Goal: Book appointment/travel/reservation

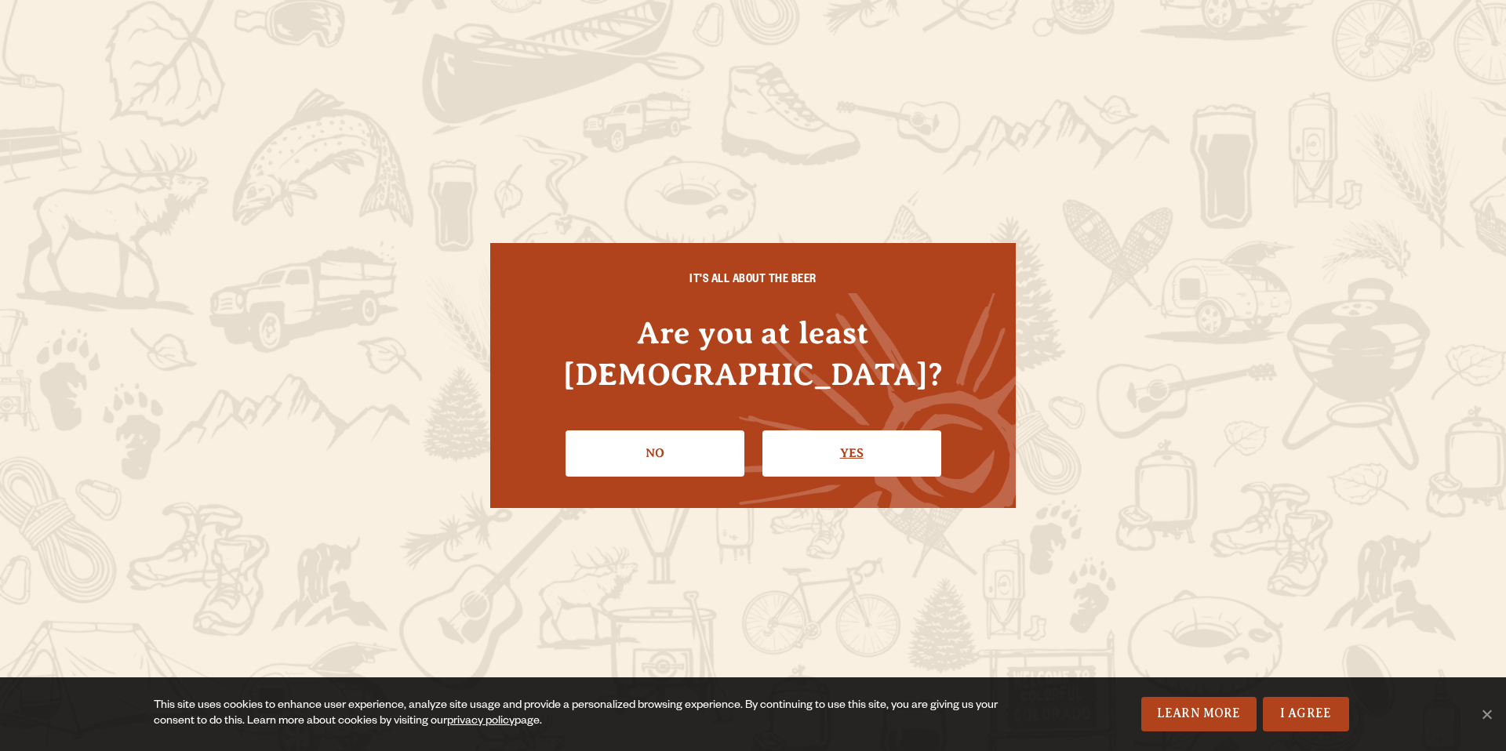
click at [846, 438] on link "Yes" at bounding box center [851, 452] width 179 height 45
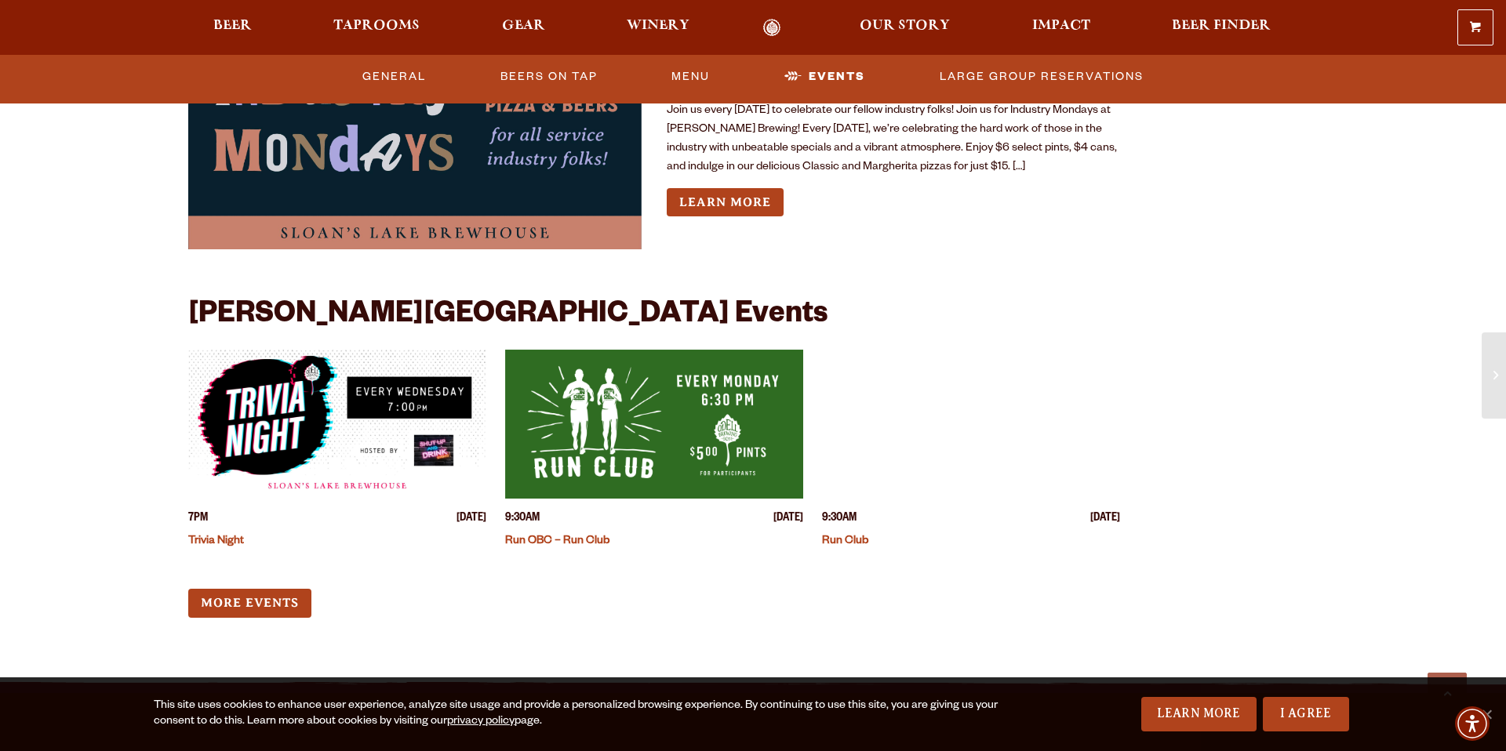
scroll to position [2132, 0]
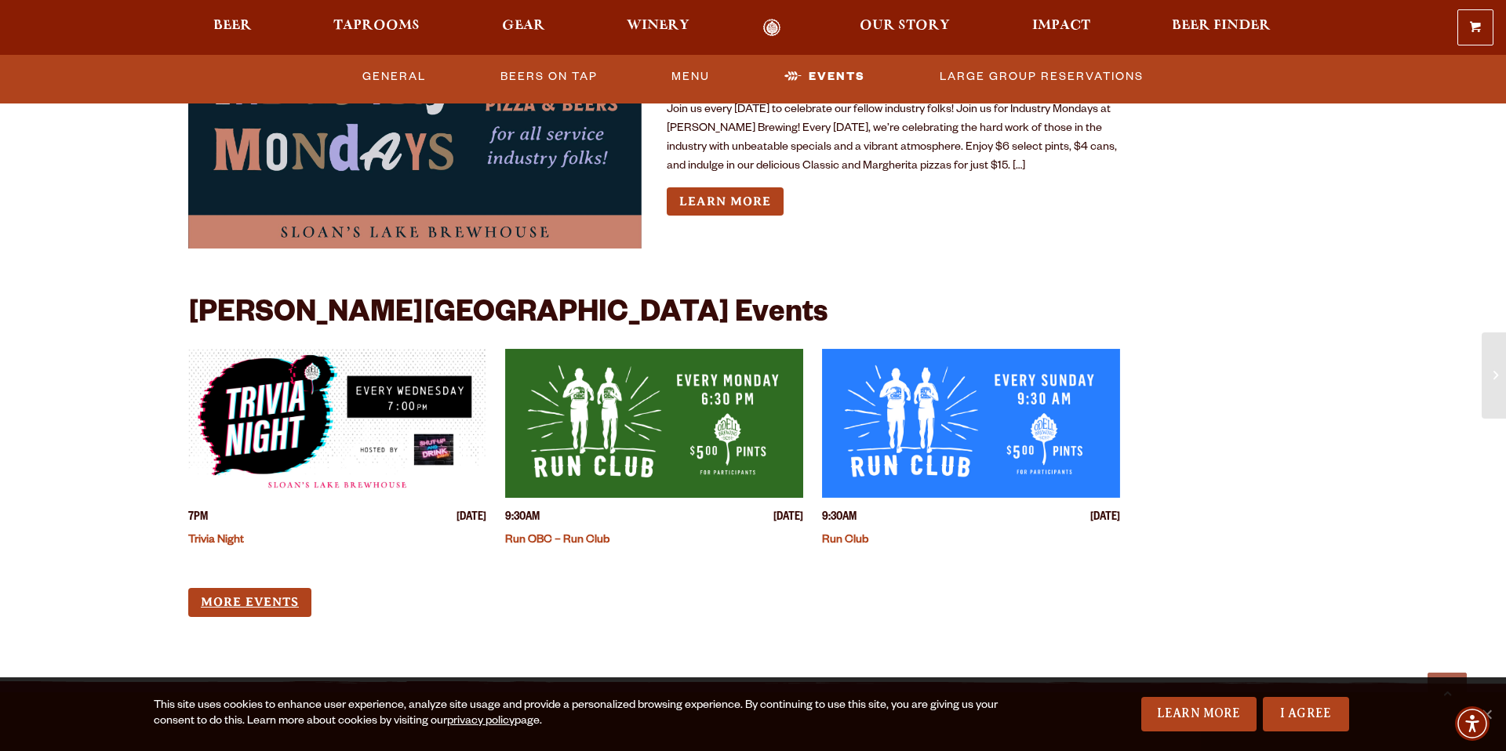
click at [278, 588] on link "More Events" at bounding box center [249, 602] width 123 height 29
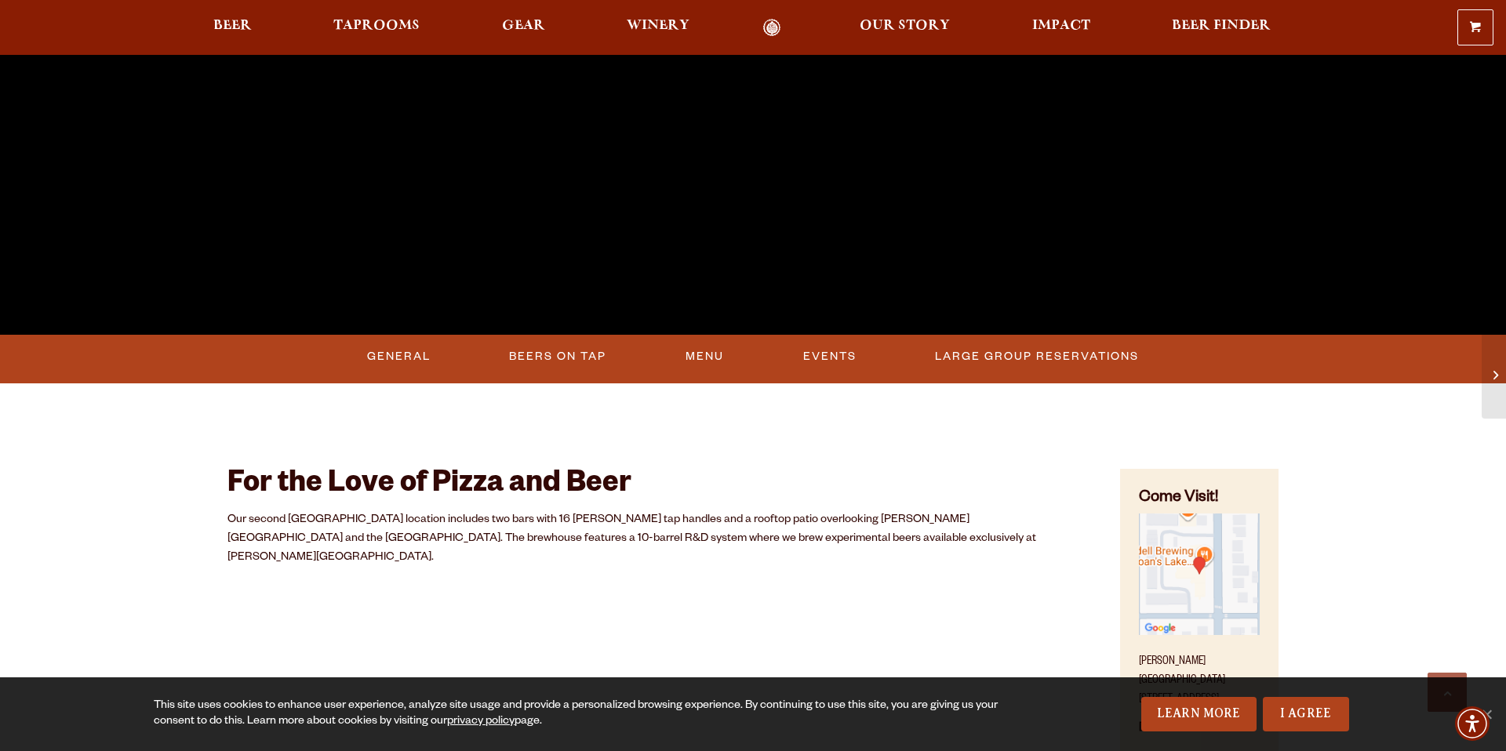
scroll to position [469, 0]
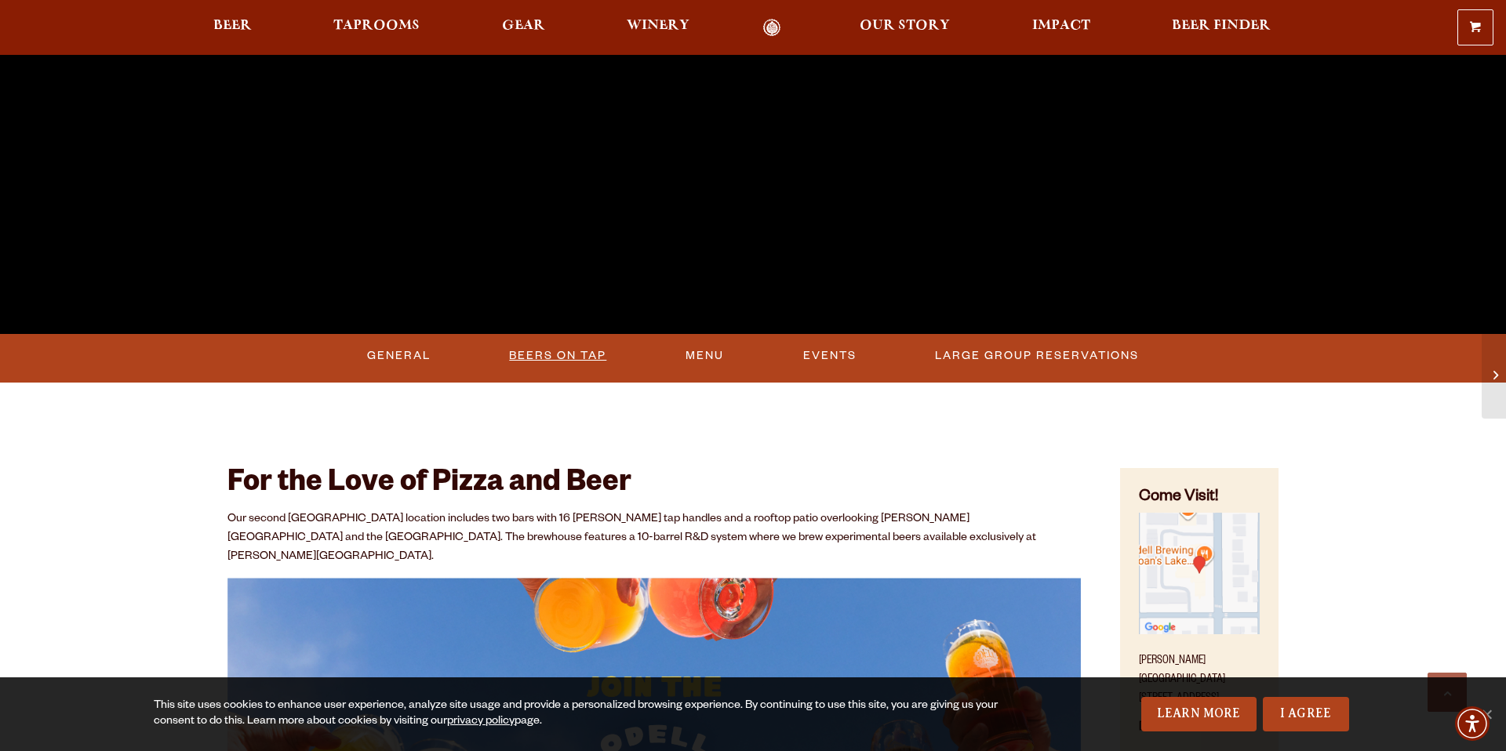
click at [560, 351] on link "Beers On Tap" at bounding box center [558, 356] width 110 height 36
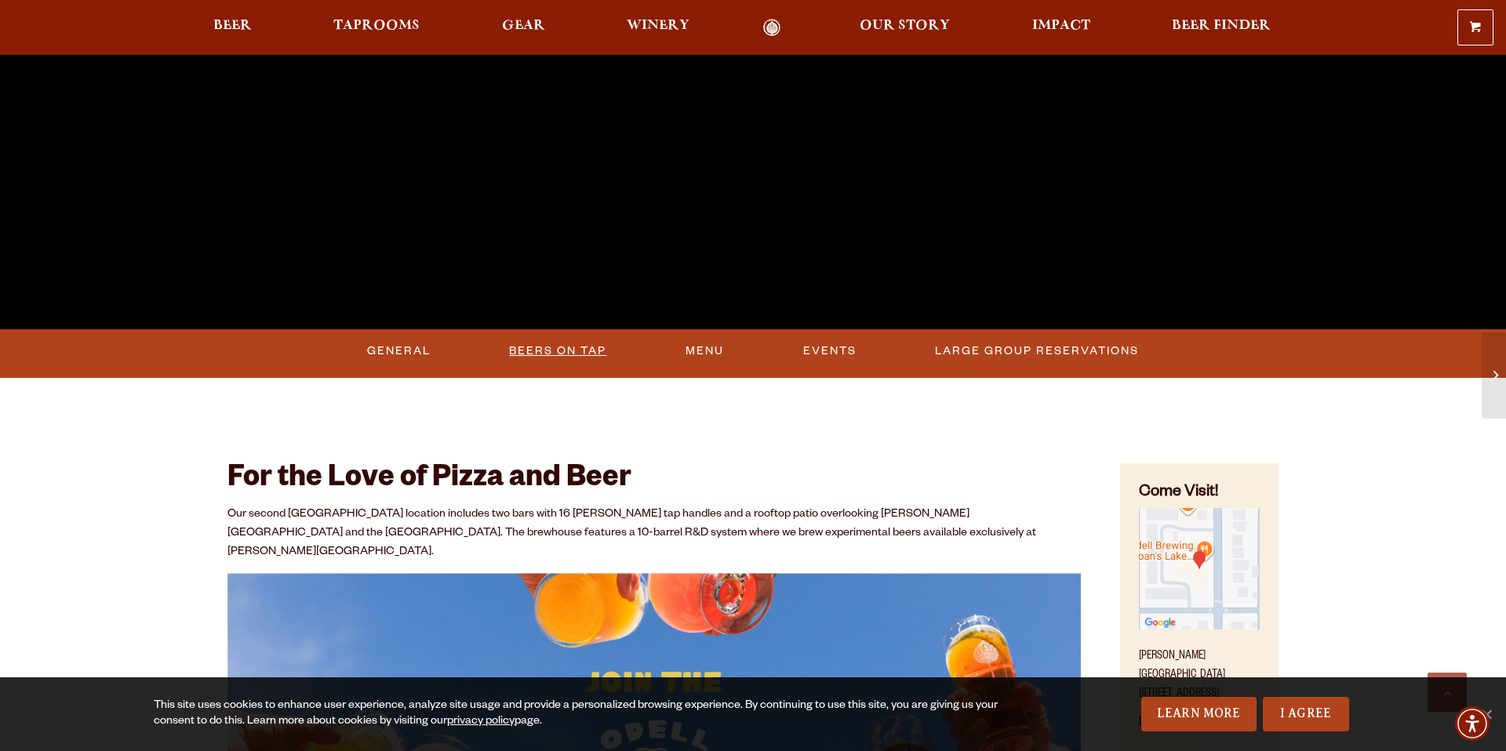
scroll to position [485, 0]
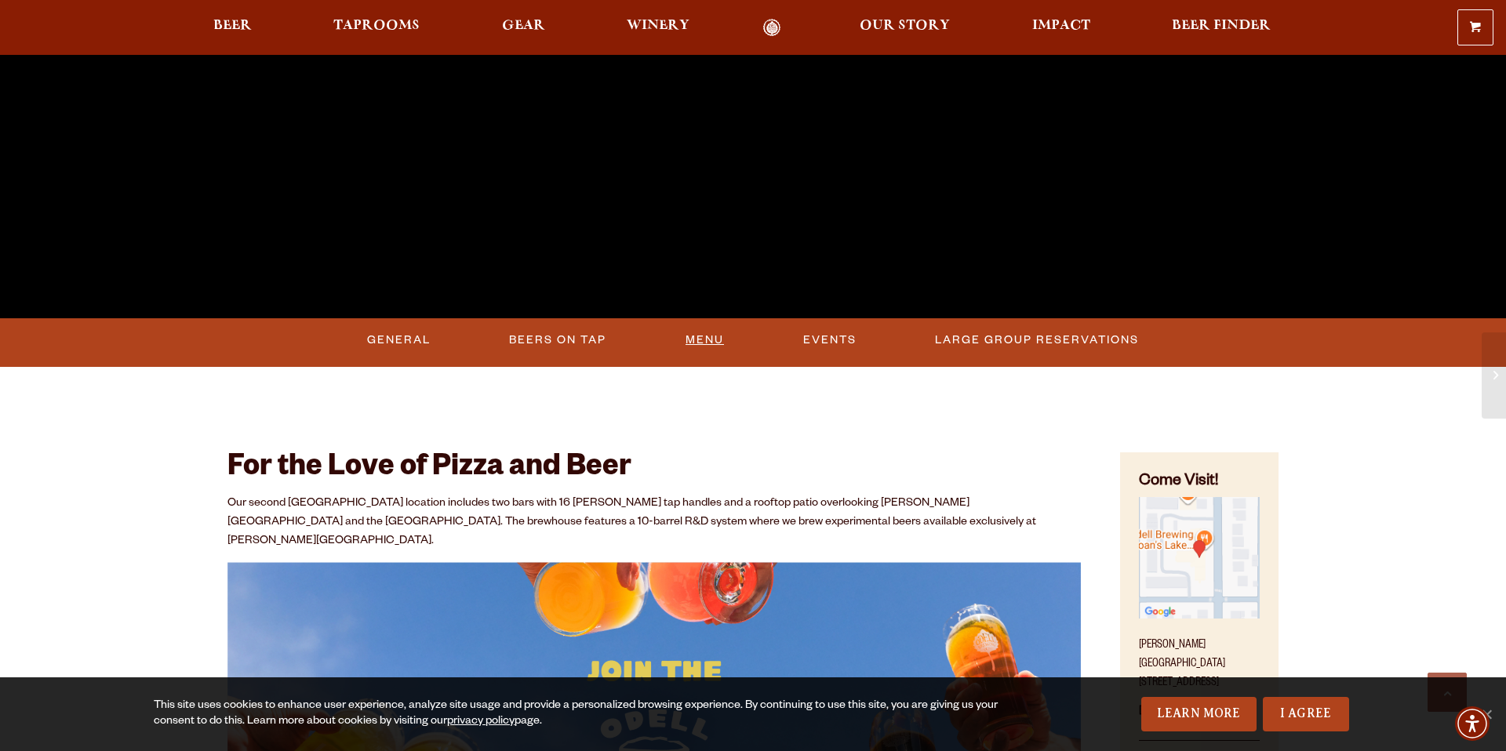
click at [707, 340] on link "Menu" at bounding box center [704, 340] width 51 height 36
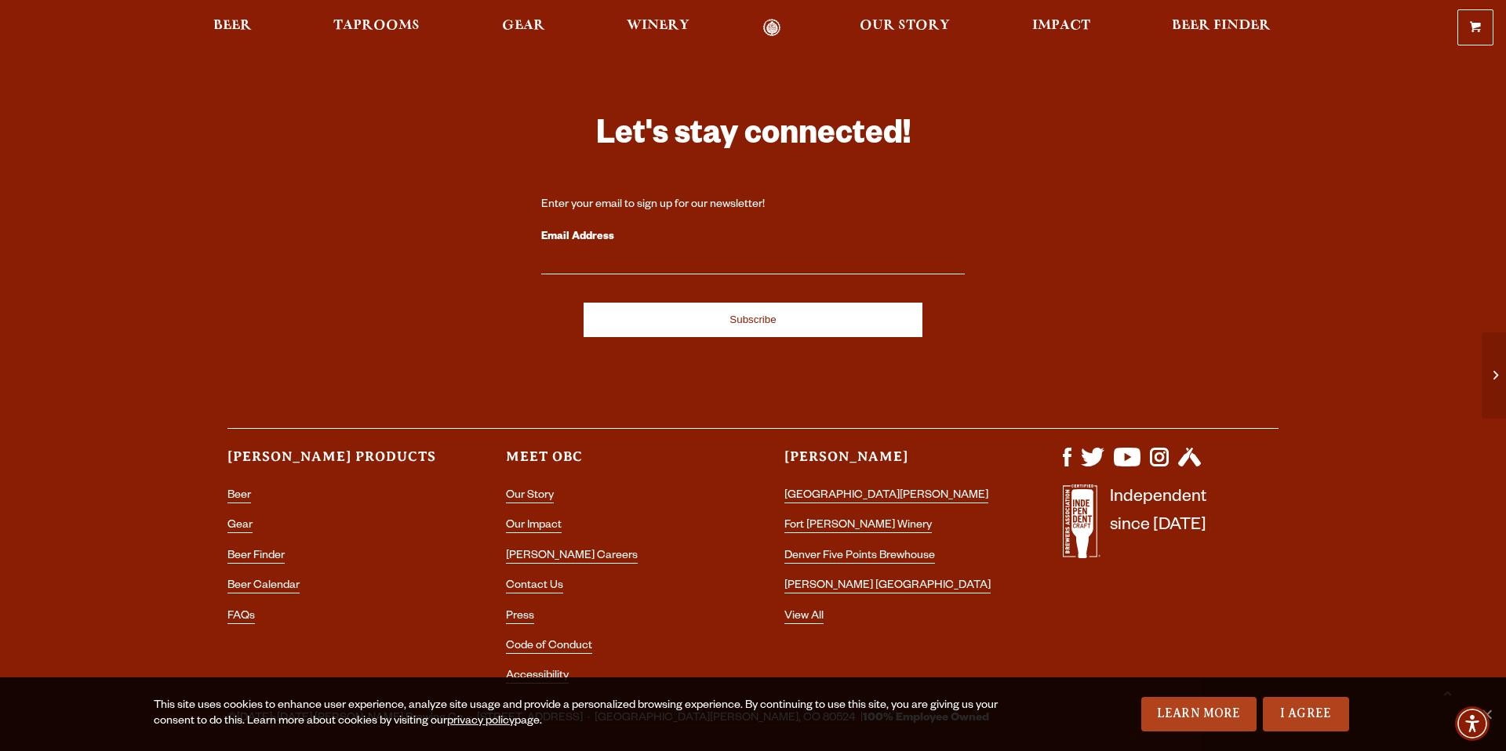
scroll to position [2861, 0]
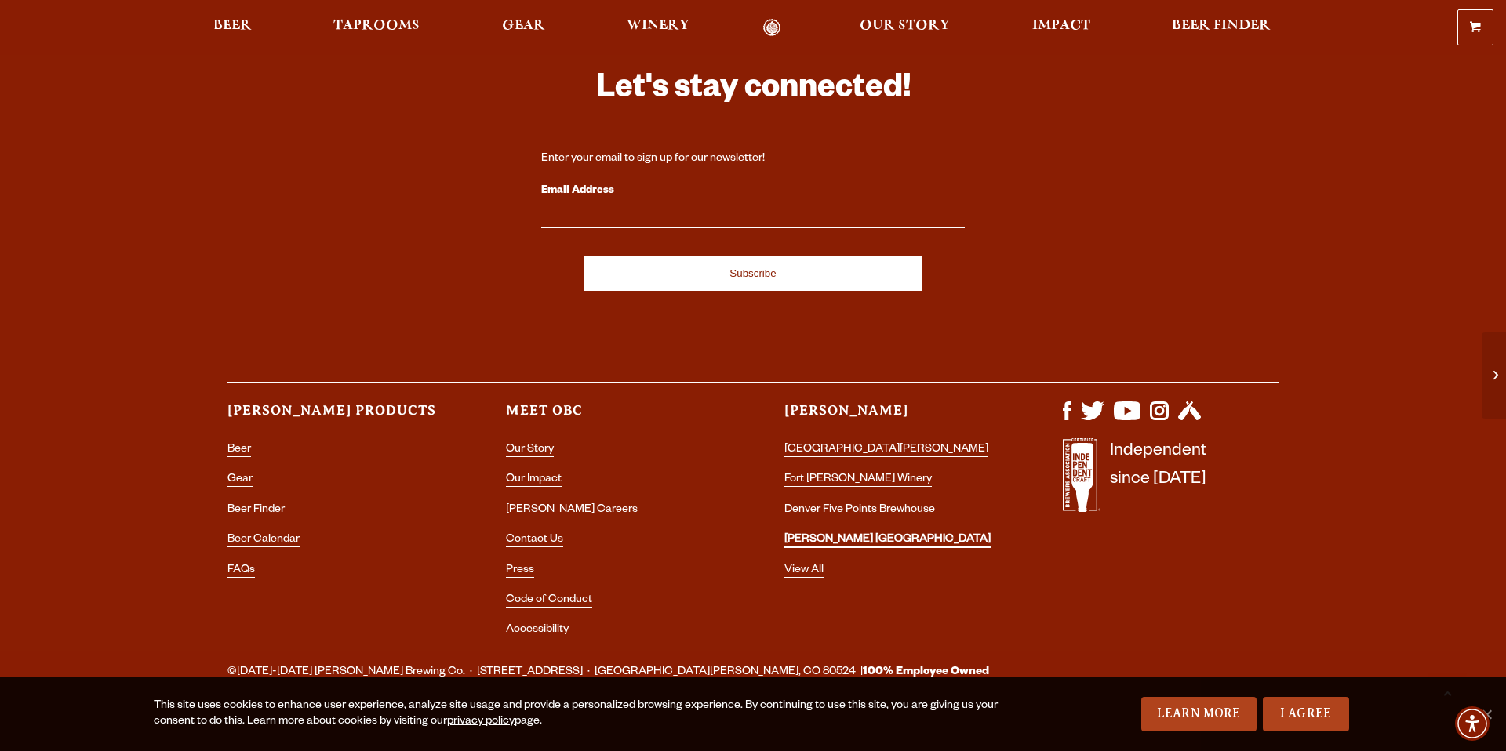
click at [859, 534] on link "[PERSON_NAME] [GEOGRAPHIC_DATA]" at bounding box center [887, 541] width 206 height 14
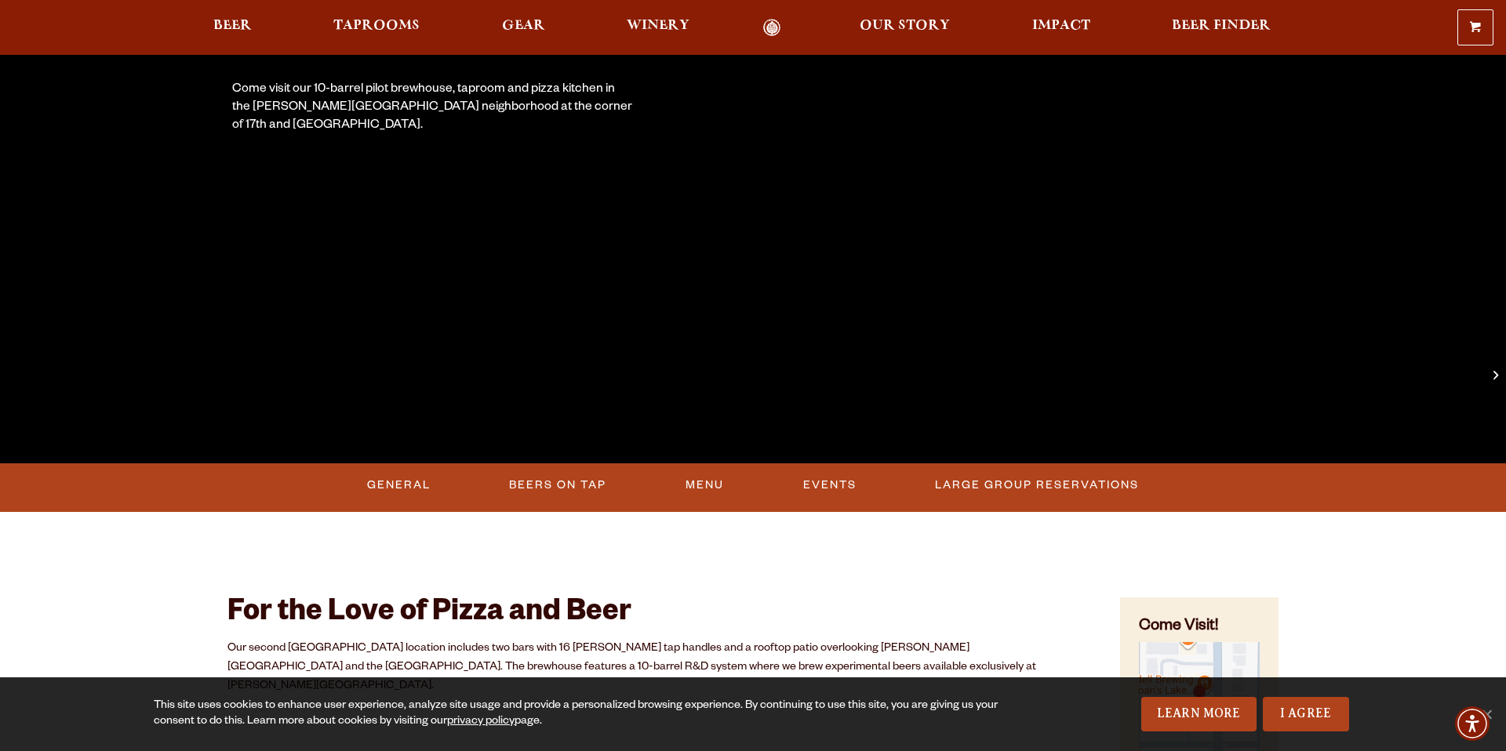
scroll to position [339, 0]
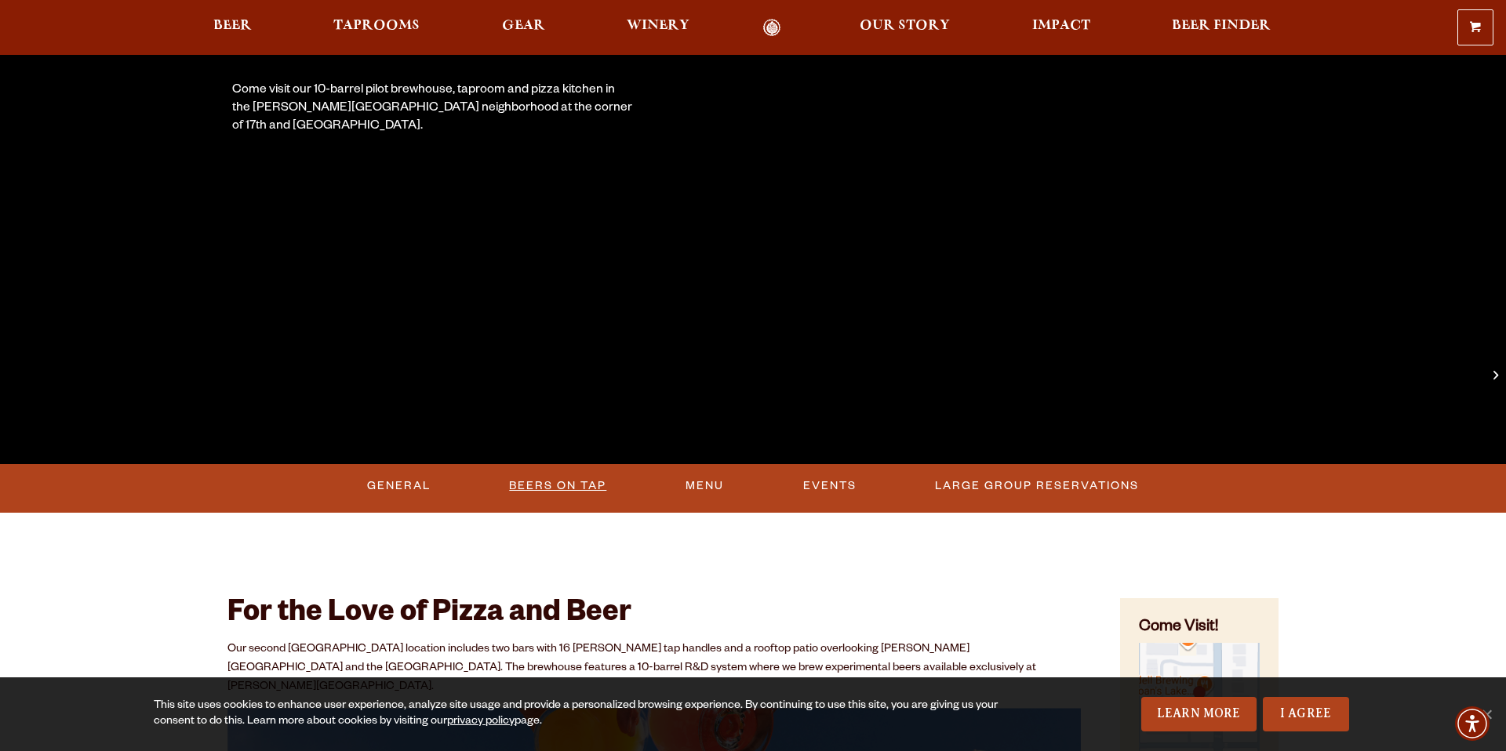
click at [534, 486] on link "Beers On Tap" at bounding box center [558, 486] width 110 height 36
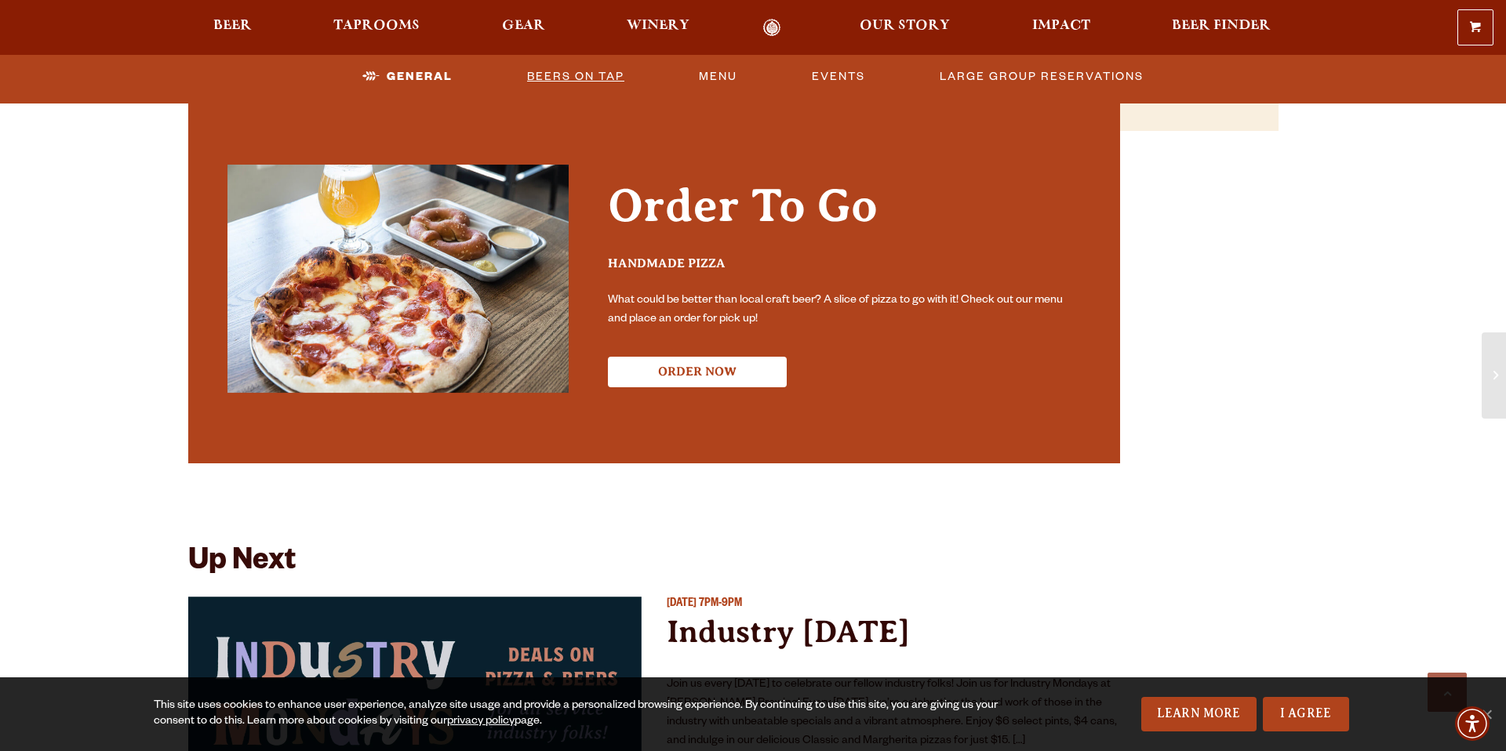
scroll to position [1568, 0]
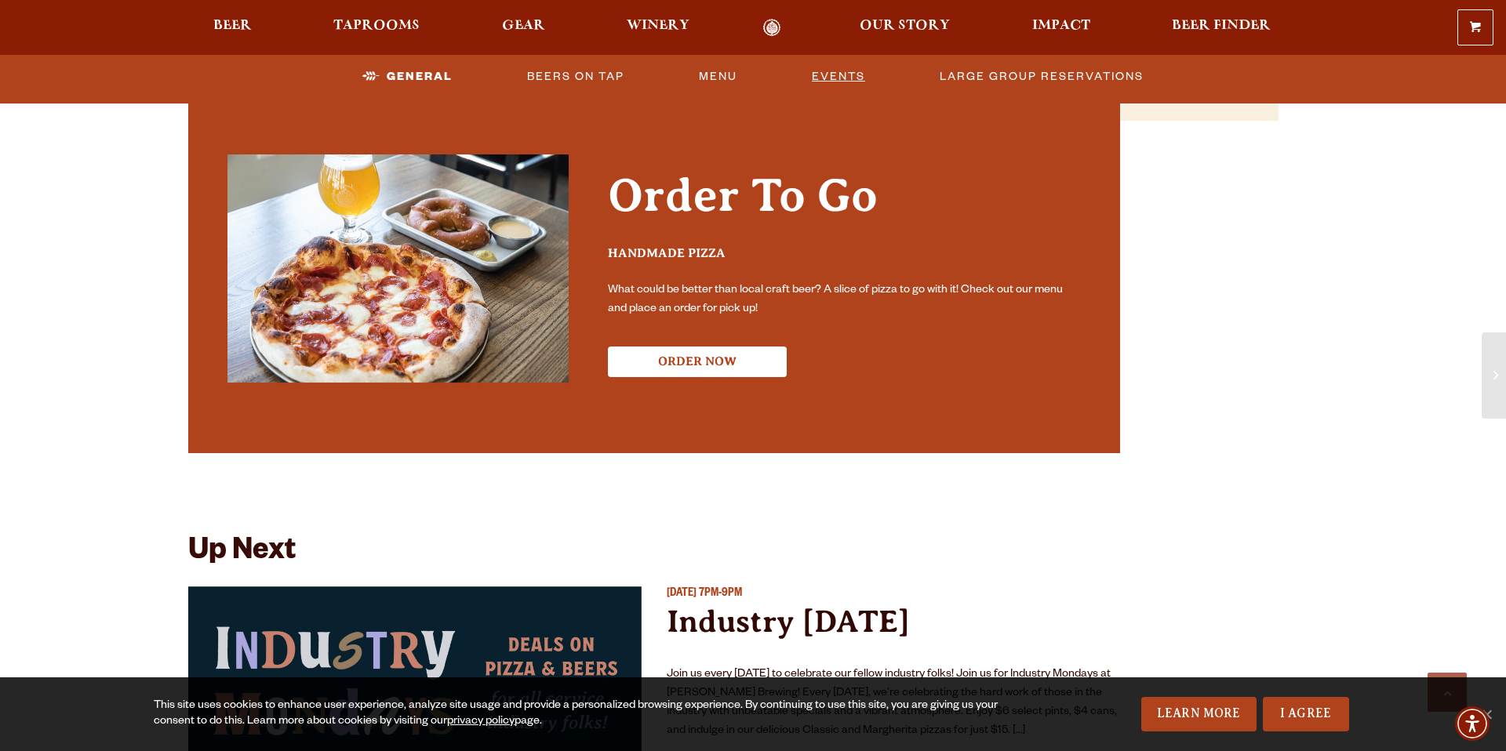
click at [830, 78] on link "Events" at bounding box center [838, 77] width 66 height 36
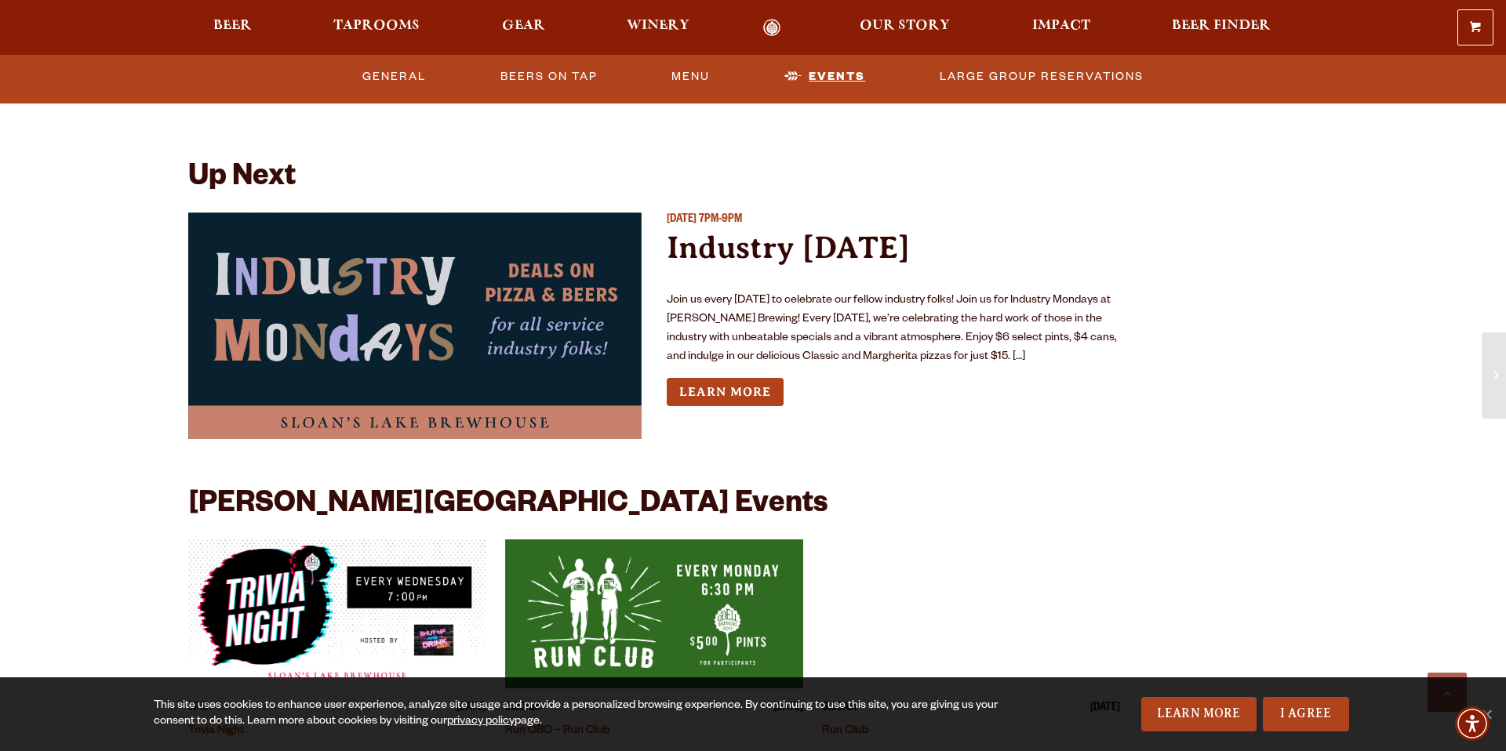
scroll to position [1947, 0]
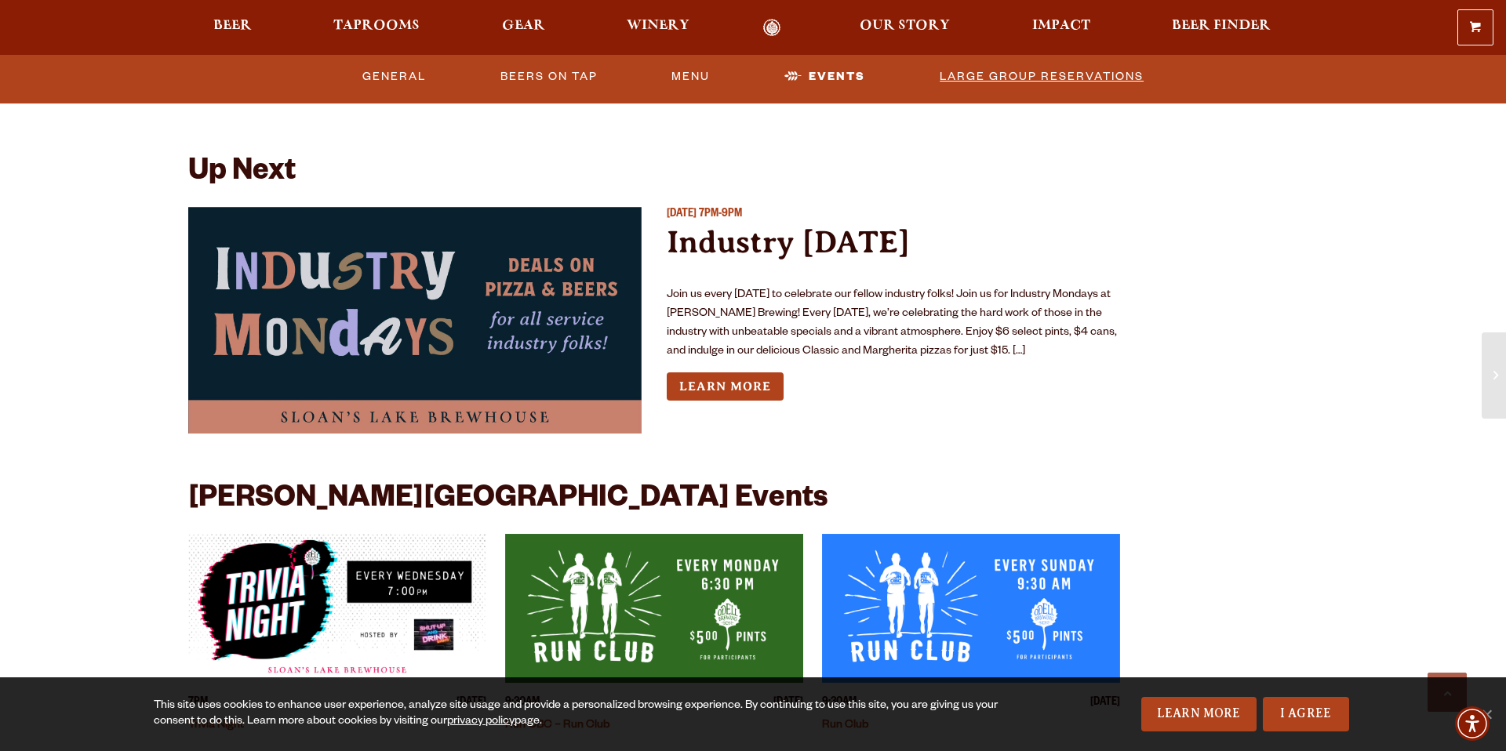
click at [999, 71] on link "Large Group Reservations" at bounding box center [1041, 77] width 216 height 36
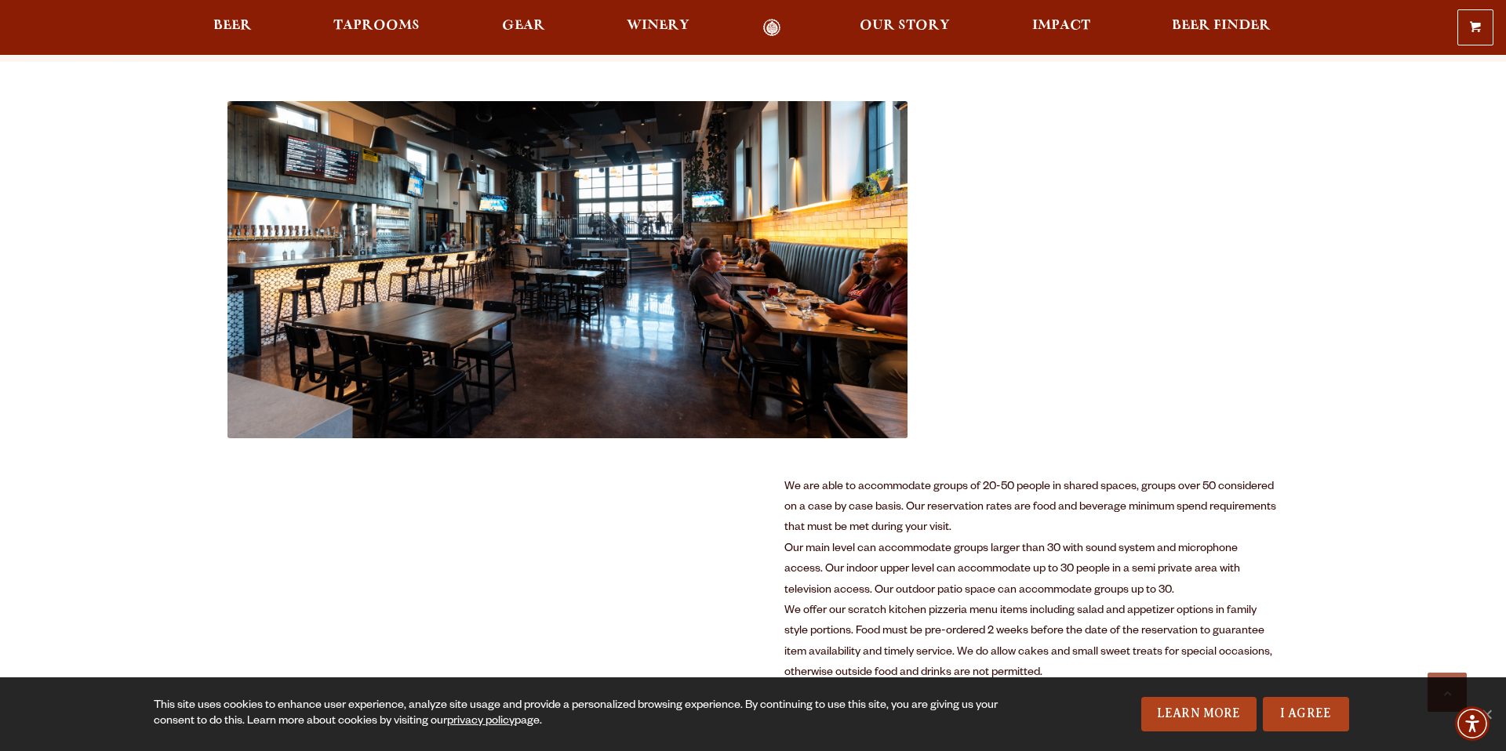
scroll to position [485, 0]
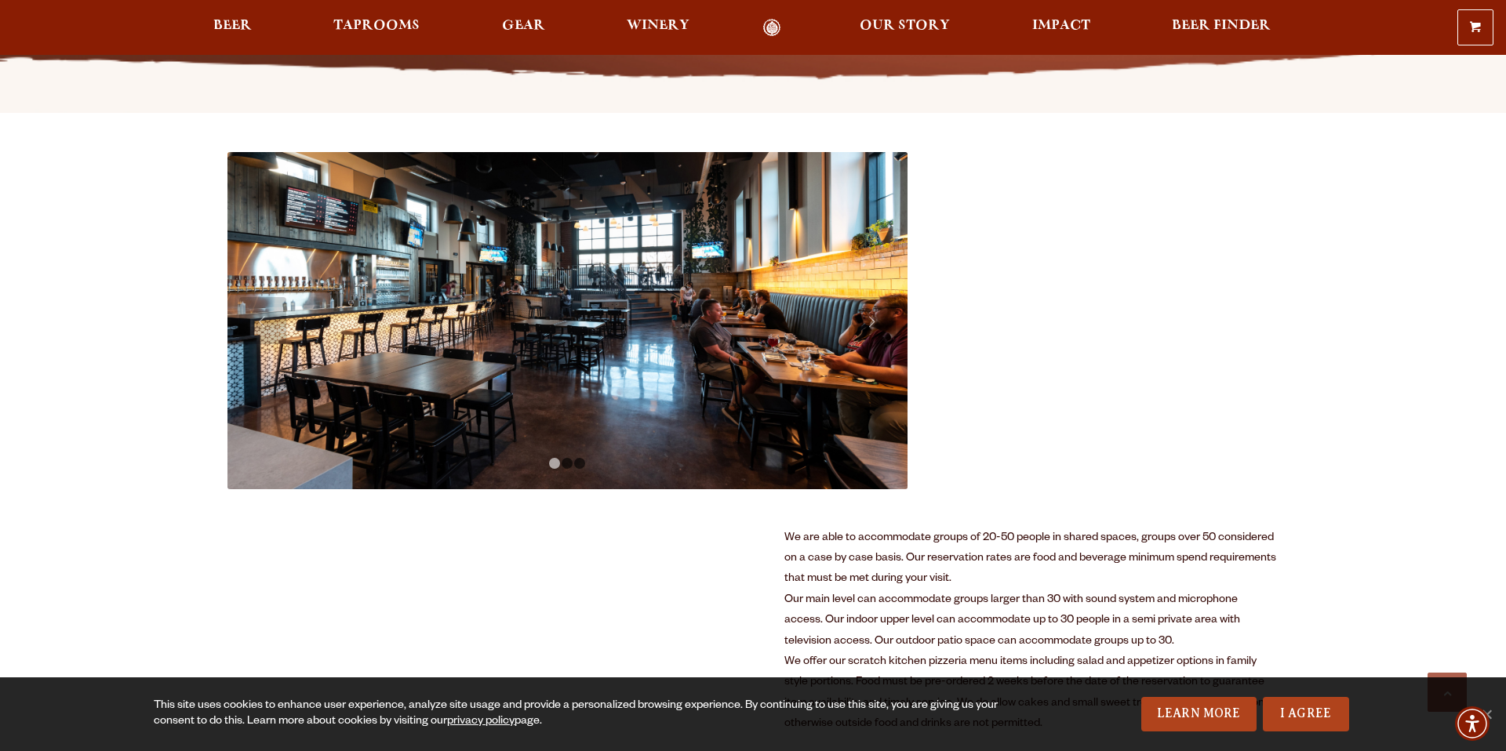
click at [497, 323] on img at bounding box center [567, 320] width 680 height 336
click at [874, 320] on link "Next" at bounding box center [871, 320] width 47 height 47
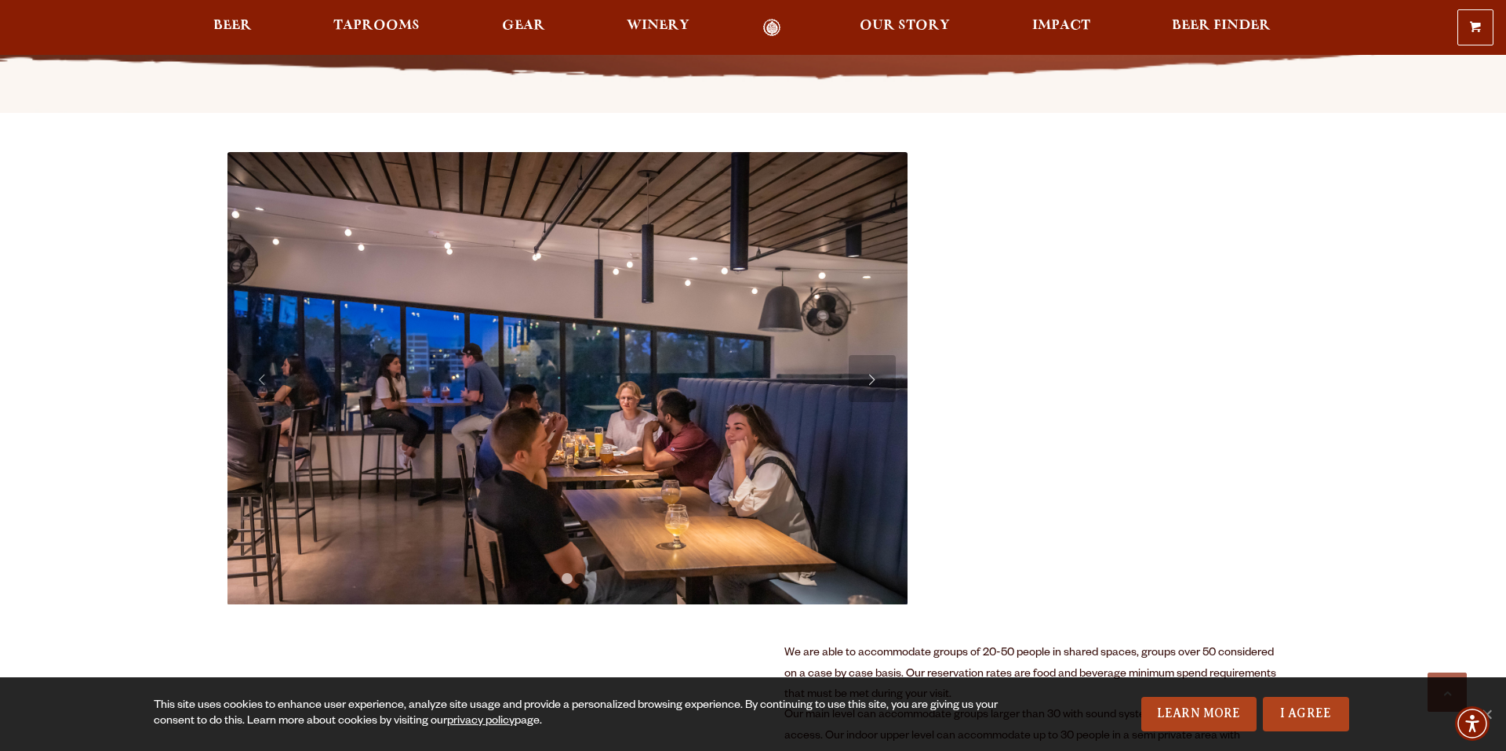
click at [870, 378] on link "Next" at bounding box center [871, 378] width 47 height 47
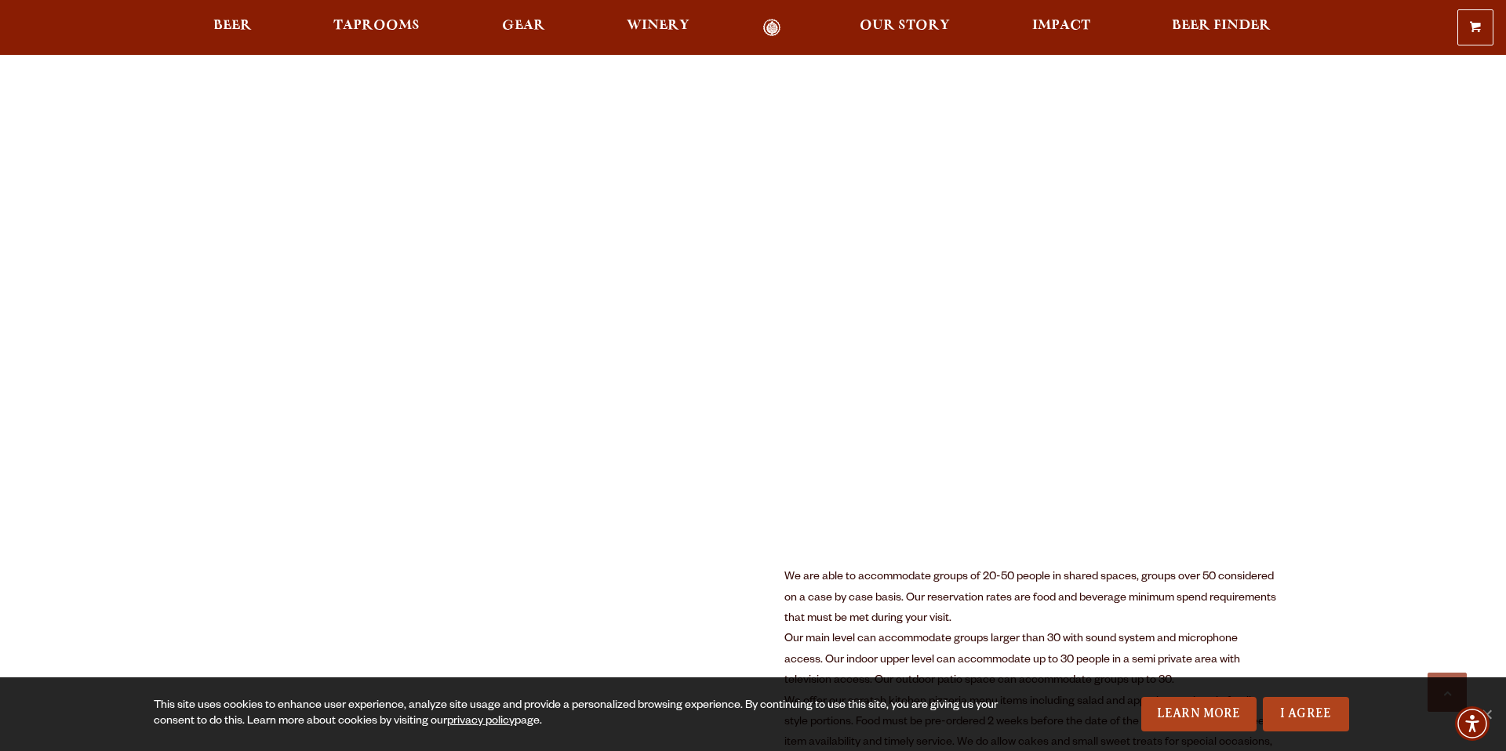
scroll to position [572, 0]
